Goal: Information Seeking & Learning: Learn about a topic

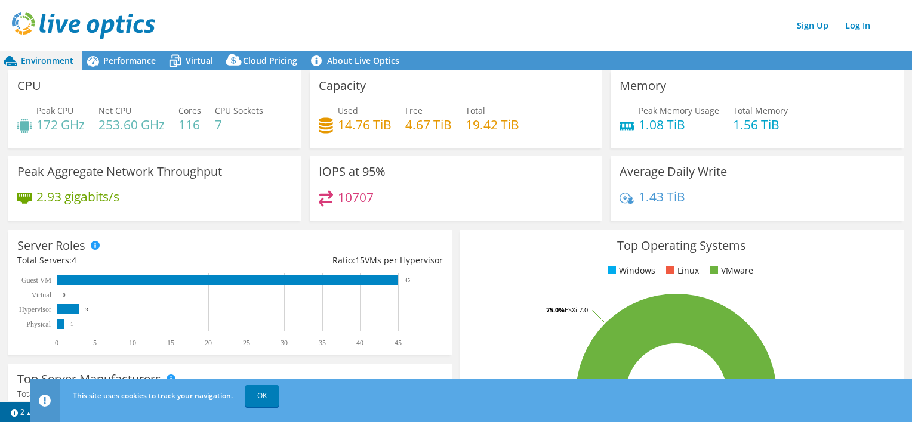
click at [130, 70] on div "CPU Peak CPU 172 GHz Net CPU 253.60 GHz Cores 116 CPU Sockets 7" at bounding box center [154, 109] width 293 height 78
click at [134, 64] on span "Performance" at bounding box center [129, 60] width 52 height 11
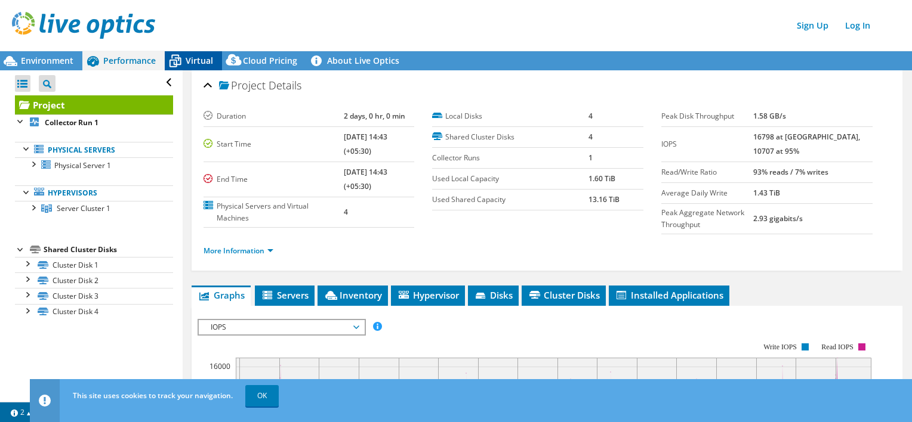
click at [201, 58] on span "Virtual" at bounding box center [199, 60] width 27 height 11
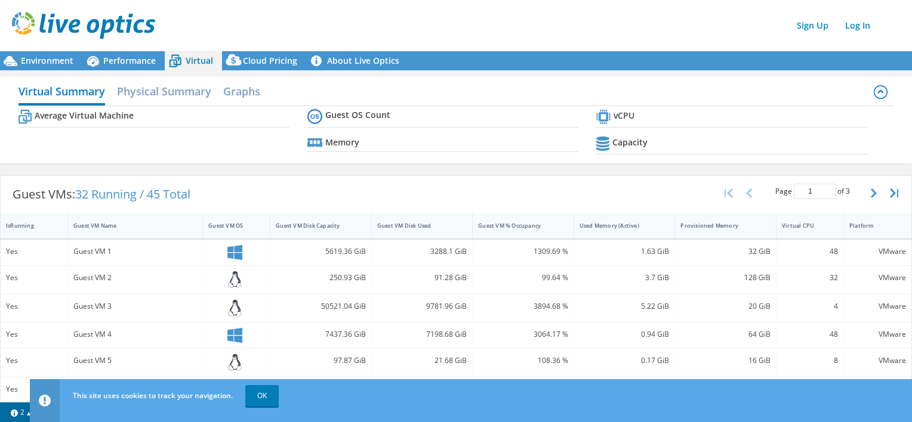
click at [193, 105] on div "Virtual Summary Physical Summary Graphs" at bounding box center [455, 92] width 875 height 27
click at [194, 98] on h2 "Physical Summary" at bounding box center [164, 92] width 94 height 26
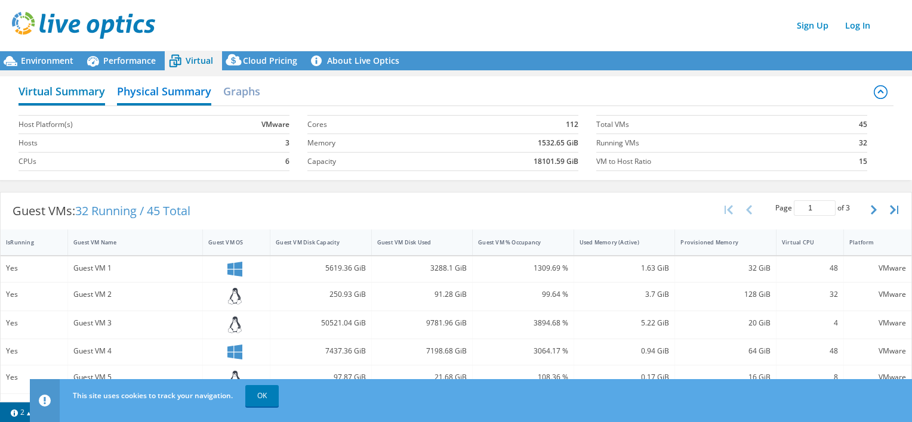
click at [74, 88] on h2 "Virtual Summary" at bounding box center [61, 92] width 87 height 26
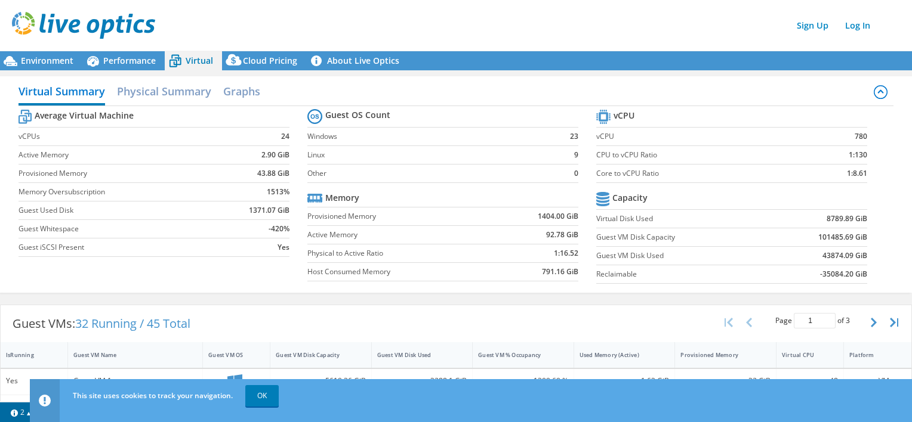
click at [578, 72] on div "Virtual Summary Physical Summary Graphs Average Virtual Machine vCPUs 24 Active…" at bounding box center [456, 184] width 912 height 228
click at [126, 61] on span "Performance" at bounding box center [129, 60] width 52 height 11
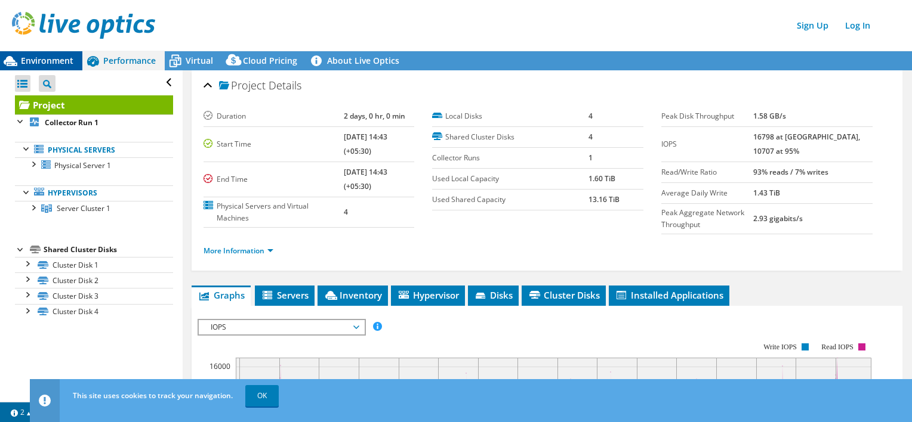
click at [48, 66] on span "Environment" at bounding box center [47, 60] width 52 height 11
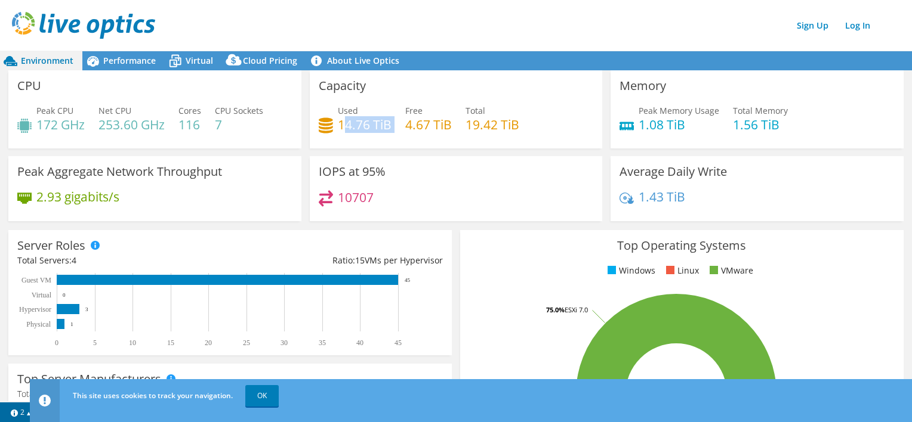
drag, startPoint x: 339, startPoint y: 125, endPoint x: 398, endPoint y: 131, distance: 59.3
click at [398, 131] on div "Used 14.76 TiB Free 4.67 TiB Total 19.42 TiB" at bounding box center [456, 123] width 275 height 39
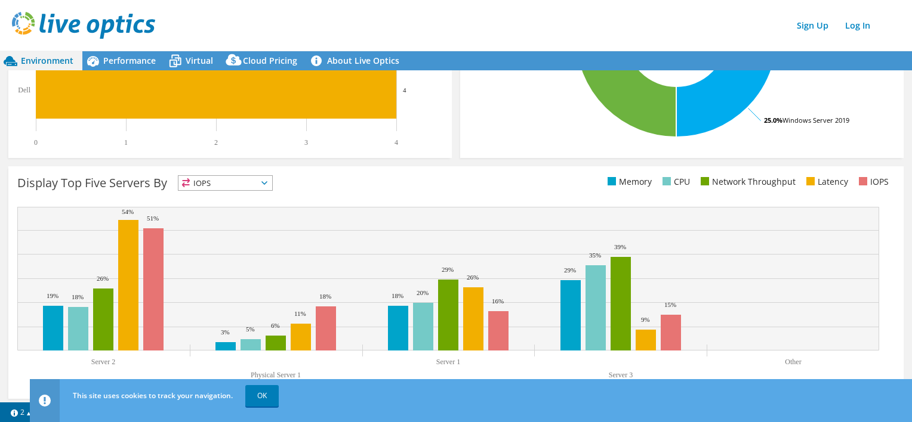
scroll to position [363, 0]
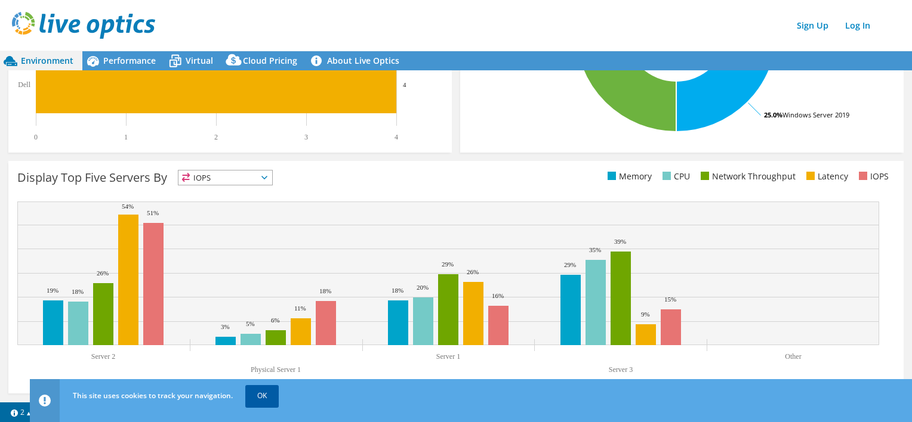
click at [267, 401] on link "OK" at bounding box center [261, 395] width 33 height 21
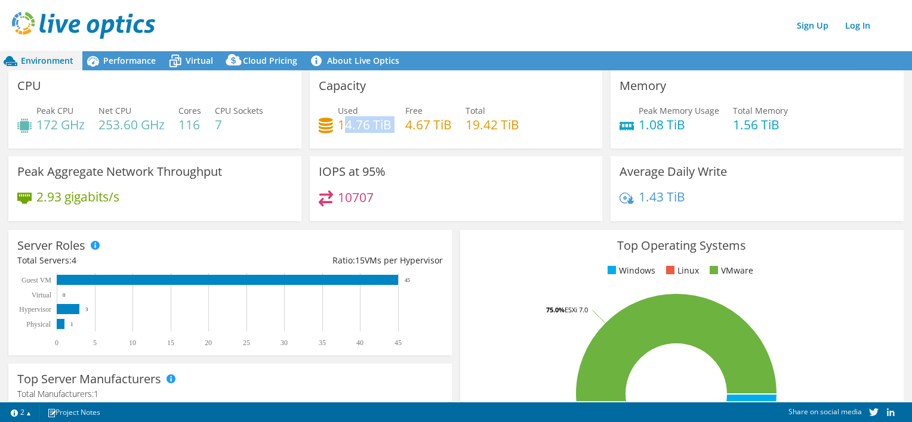
scroll to position [0, 0]
click at [123, 64] on span "Performance" at bounding box center [129, 60] width 52 height 11
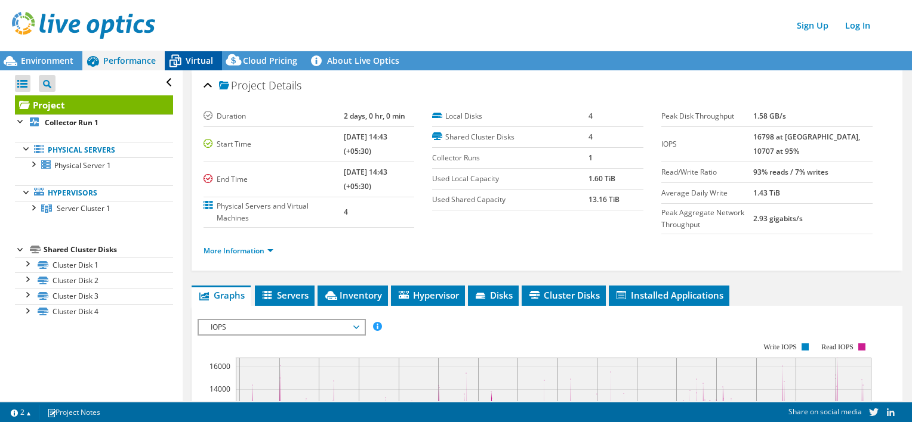
click at [197, 64] on span "Virtual" at bounding box center [199, 60] width 27 height 11
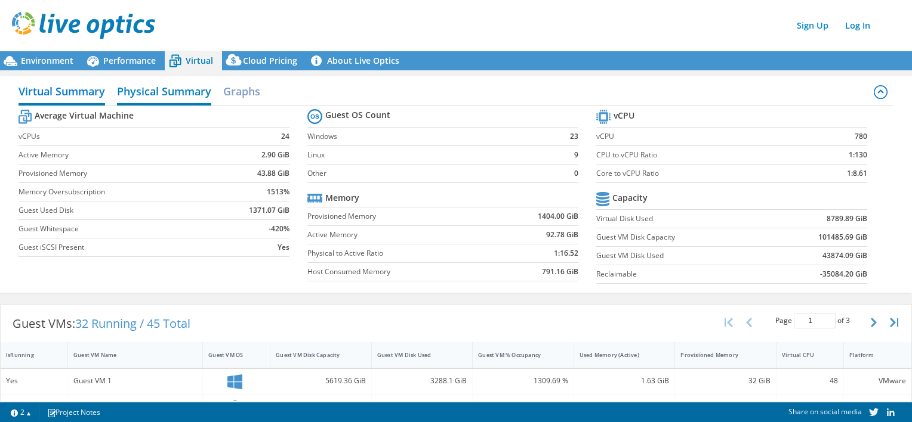
click at [163, 98] on h2 "Physical Summary" at bounding box center [164, 92] width 94 height 26
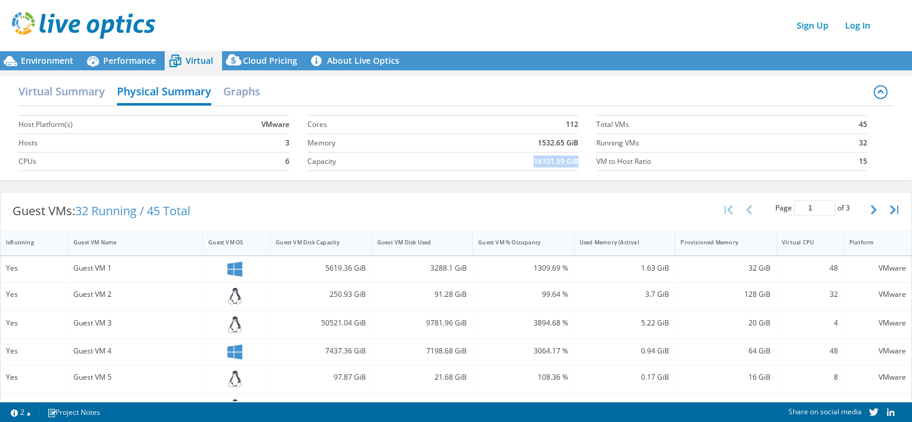
drag, startPoint x: 520, startPoint y: 163, endPoint x: 570, endPoint y: 162, distance: 50.1
click at [570, 162] on td "18101.59 GiB" at bounding box center [501, 162] width 153 height 18
click at [237, 99] on h2 "Graphs" at bounding box center [241, 92] width 37 height 26
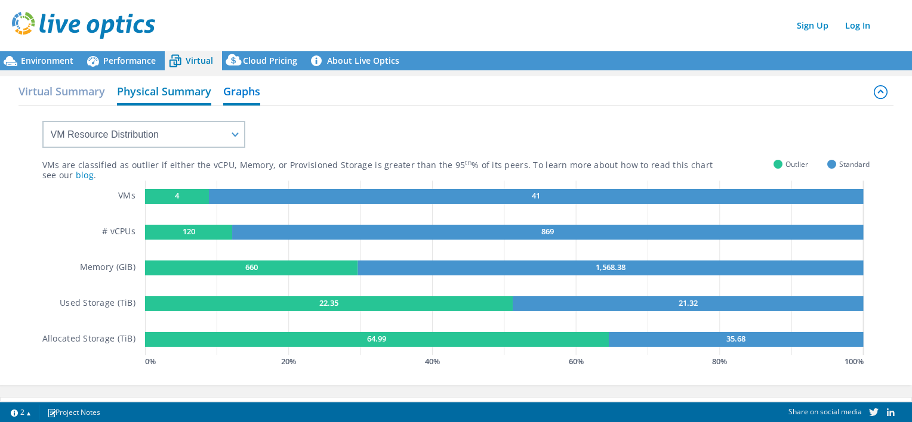
click at [162, 99] on h2 "Physical Summary" at bounding box center [164, 92] width 94 height 26
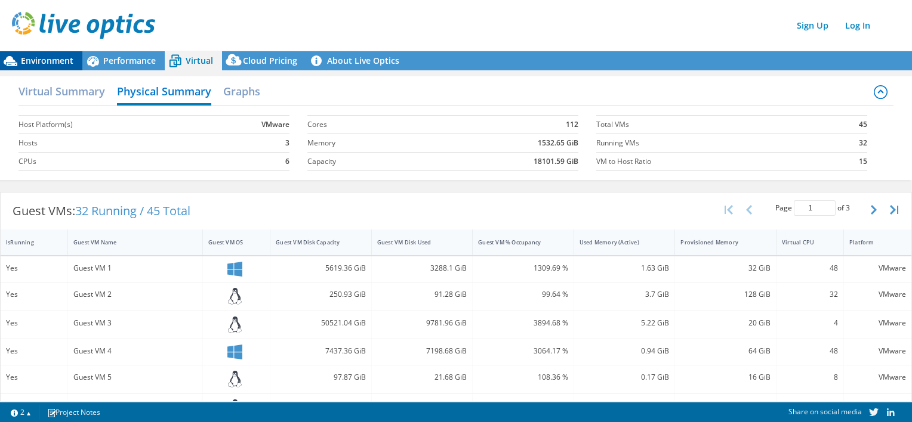
click at [55, 69] on div "Environment" at bounding box center [41, 60] width 82 height 19
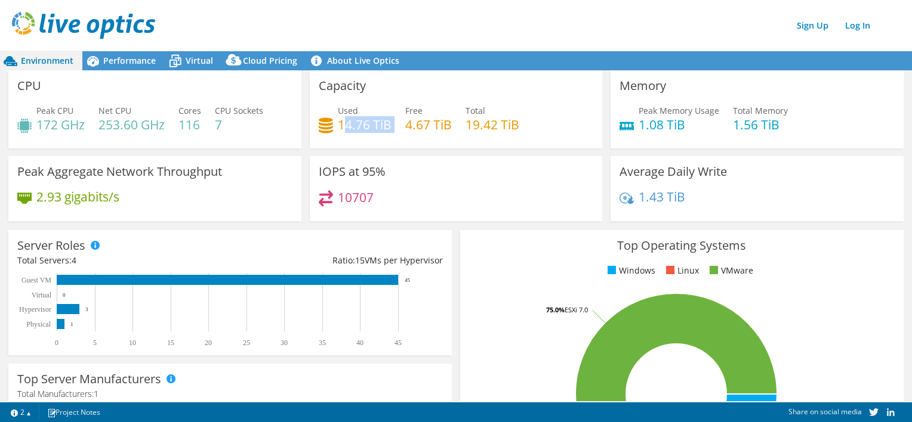
drag, startPoint x: 338, startPoint y: 123, endPoint x: 391, endPoint y: 123, distance: 53.1
click at [391, 123] on div "Used 14.76 TiB Free 4.67 TiB Total 19.42 TiB" at bounding box center [456, 123] width 275 height 39
click at [530, 222] on div "IOPS at 95% 10707" at bounding box center [455, 192] width 301 height 73
